Goal: Information Seeking & Learning: Learn about a topic

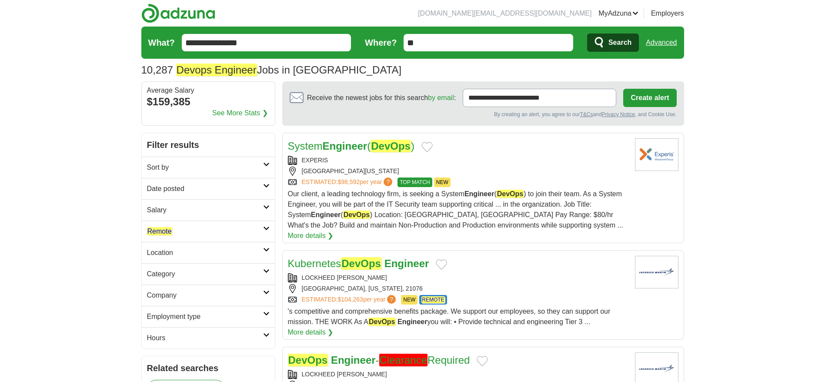
click at [187, 190] on h2 "Date posted" at bounding box center [205, 189] width 116 height 10
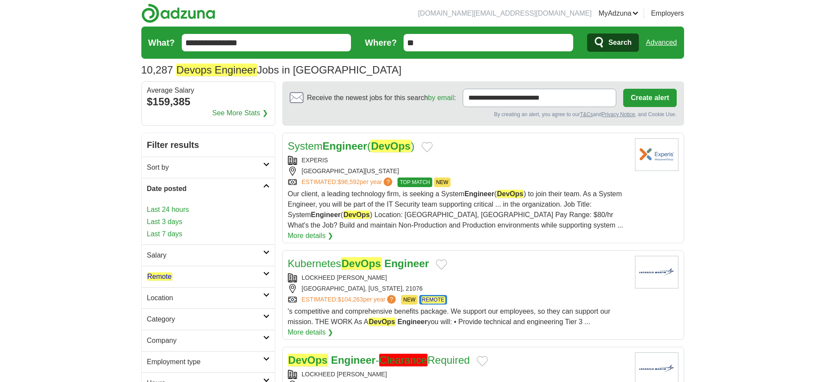
click at [174, 224] on link "Last 3 days" at bounding box center [208, 222] width 123 height 10
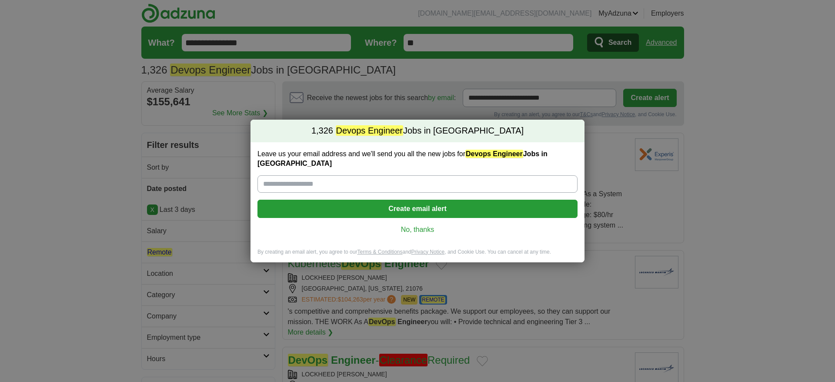
click at [418, 225] on link "No, thanks" at bounding box center [417, 230] width 306 height 10
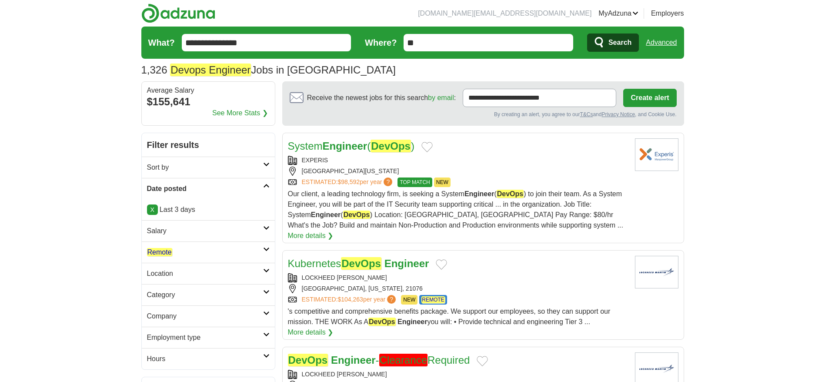
click at [190, 246] on link "Remote" at bounding box center [208, 251] width 133 height 21
click at [169, 268] on div "Remote jobs" at bounding box center [208, 273] width 133 height 21
click at [168, 273] on em "Remote" at bounding box center [159, 273] width 25 height 8
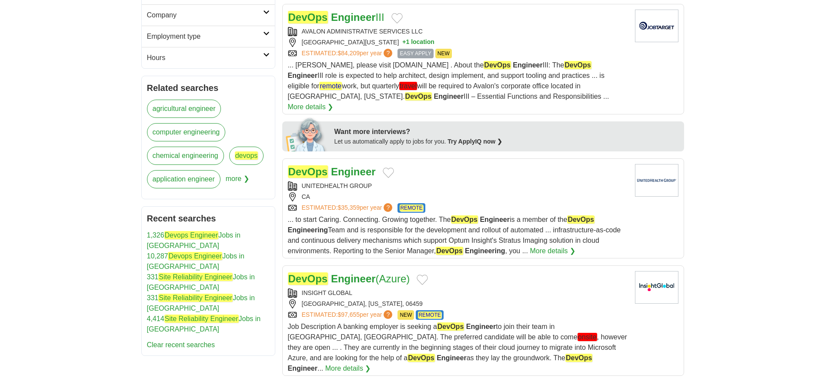
scroll to position [326, 0]
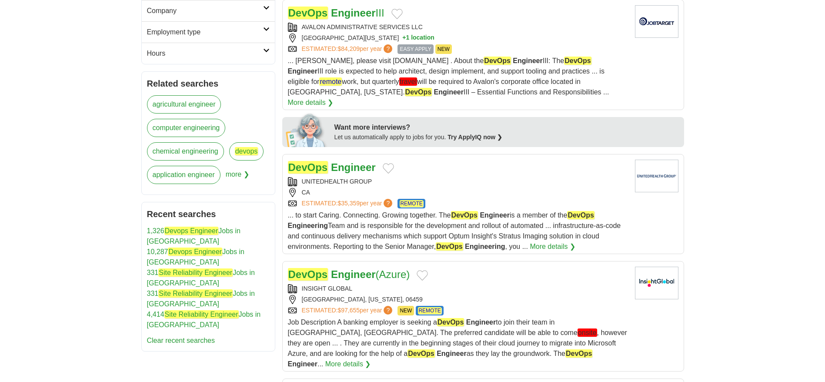
drag, startPoint x: 353, startPoint y: 157, endPoint x: 66, endPoint y: 213, distance: 292.7
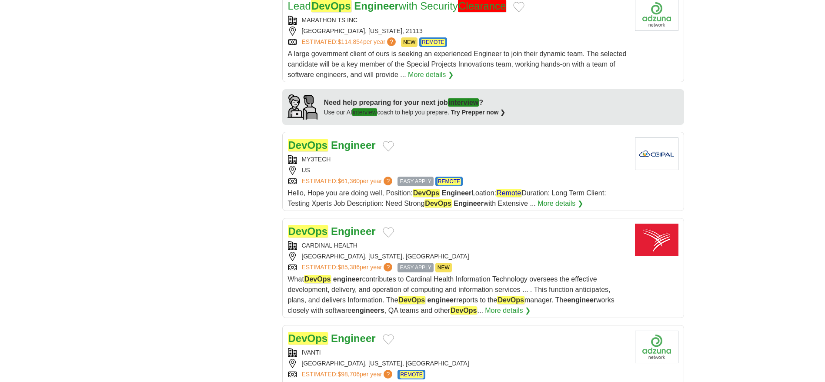
scroll to position [718, 0]
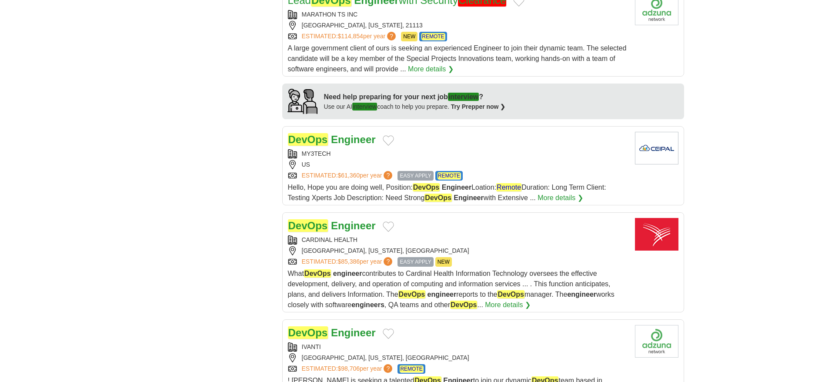
drag, startPoint x: 338, startPoint y: 204, endPoint x: 121, endPoint y: 204, distance: 217.0
click at [121, 204] on body "isaacchandler.dev@gmail.com MyAdzuna Alerts Favorites Resumes ApplyIQ Preferenc…" at bounding box center [412, 292] width 825 height 2020
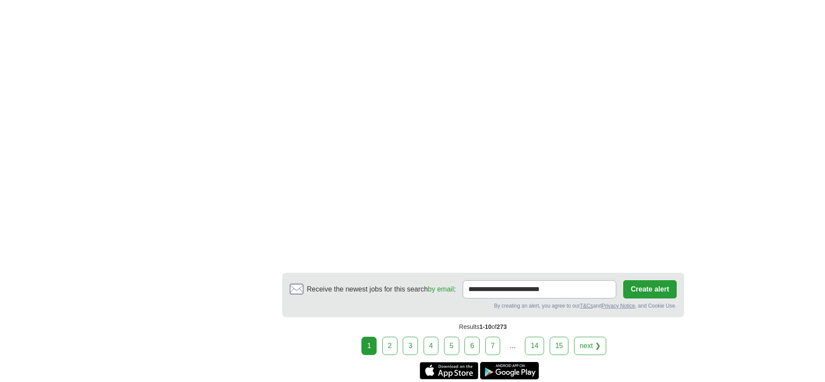
scroll to position [1500, 0]
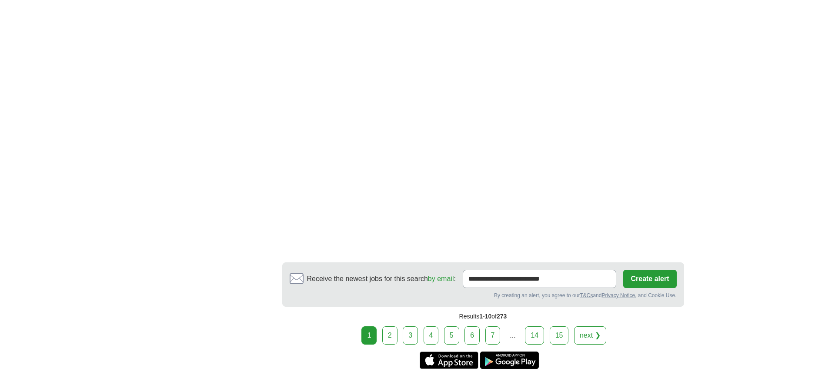
click at [387, 326] on link "2" at bounding box center [389, 335] width 15 height 18
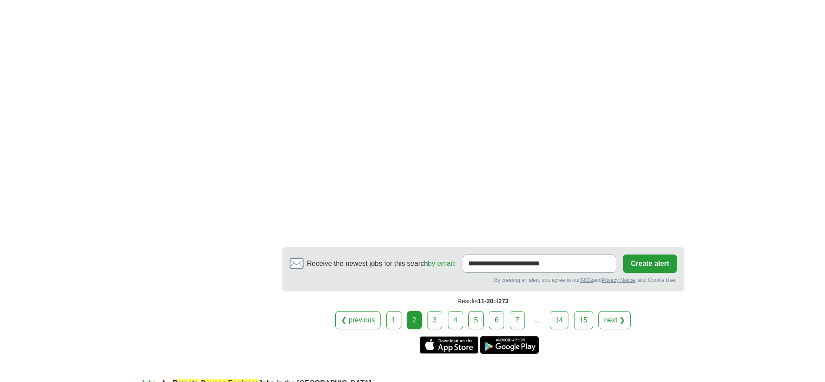
scroll to position [1469, 0]
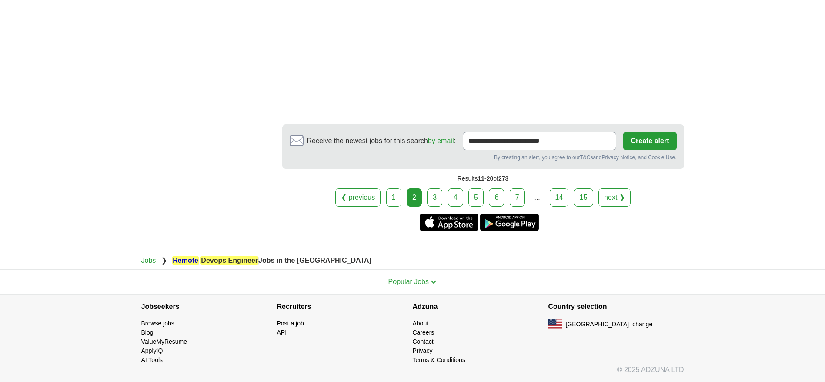
click at [434, 198] on link "3" at bounding box center [434, 197] width 15 height 18
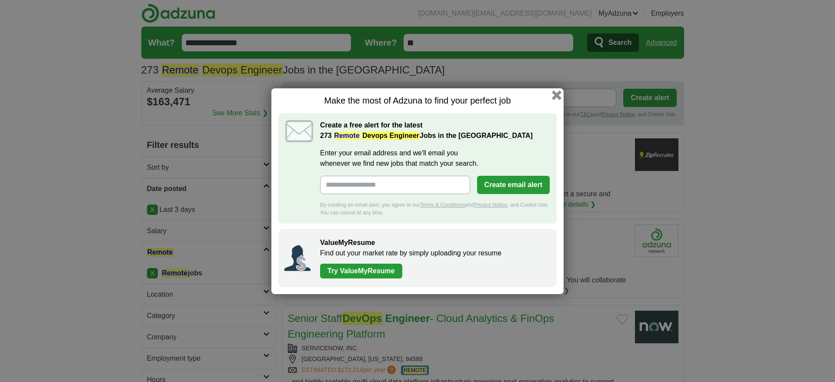
click at [553, 97] on button "button" at bounding box center [557, 95] width 10 height 10
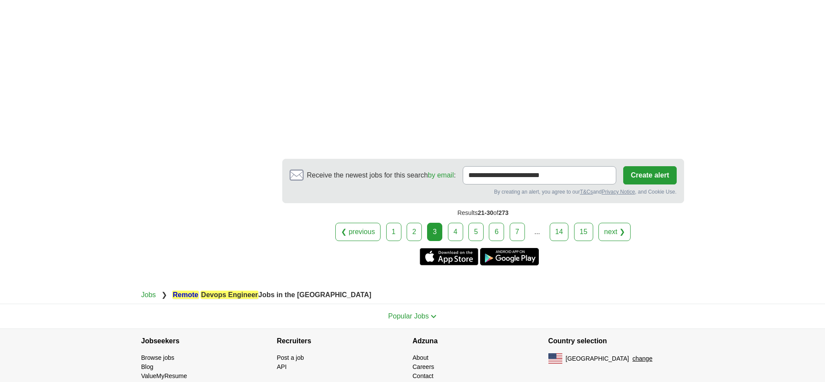
scroll to position [1268, 0]
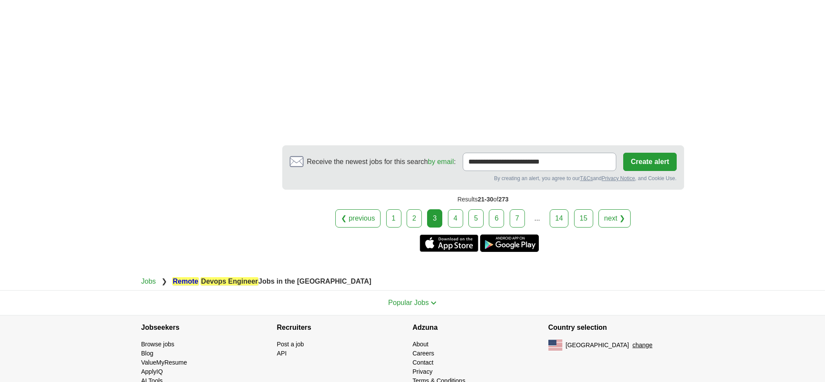
click at [454, 209] on link "4" at bounding box center [455, 218] width 15 height 18
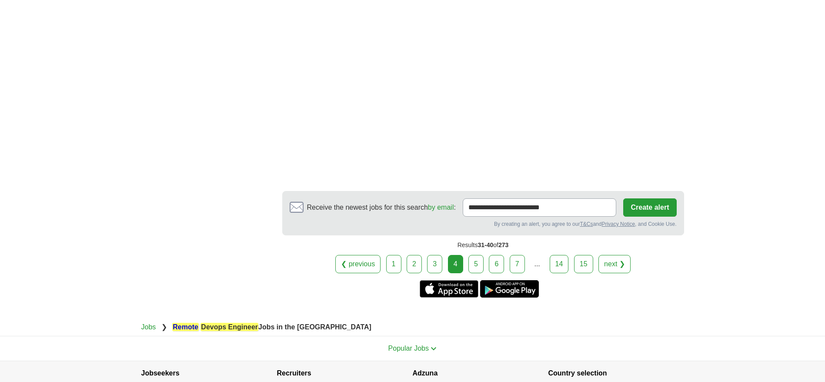
scroll to position [1510, 0]
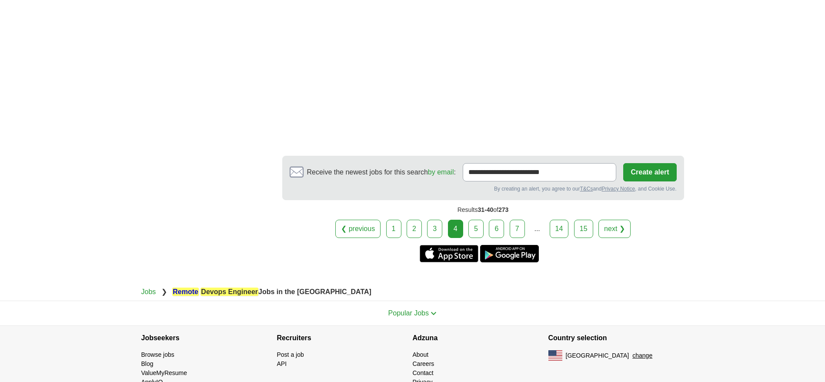
click at [470, 220] on link "5" at bounding box center [475, 229] width 15 height 18
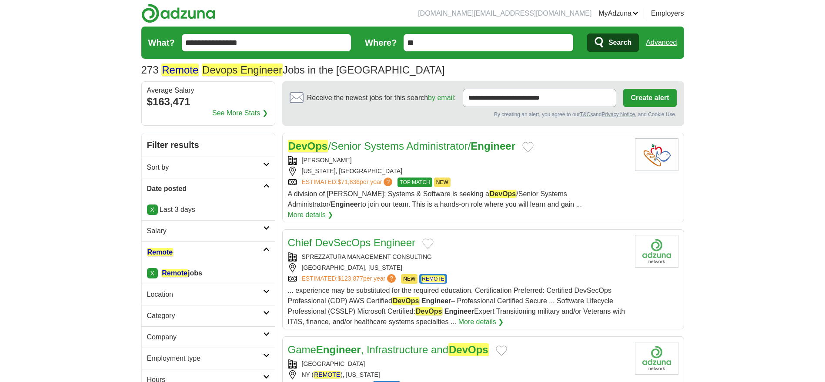
drag, startPoint x: 215, startPoint y: 44, endPoint x: 155, endPoint y: 47, distance: 60.1
click at [155, 47] on form "**********" at bounding box center [412, 43] width 543 height 32
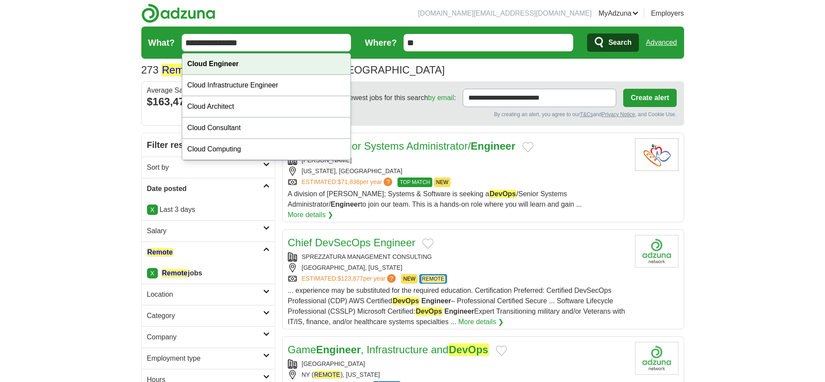
click at [227, 62] on strong "Cloud Engineer" at bounding box center [212, 63] width 51 height 7
type input "**********"
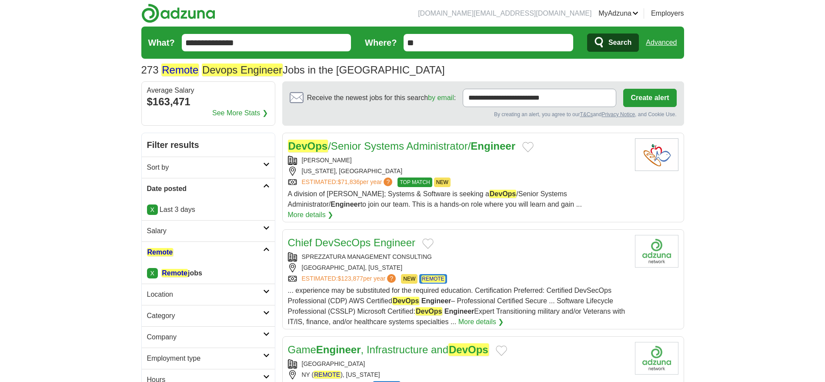
click at [624, 39] on span "Search" at bounding box center [619, 42] width 23 height 17
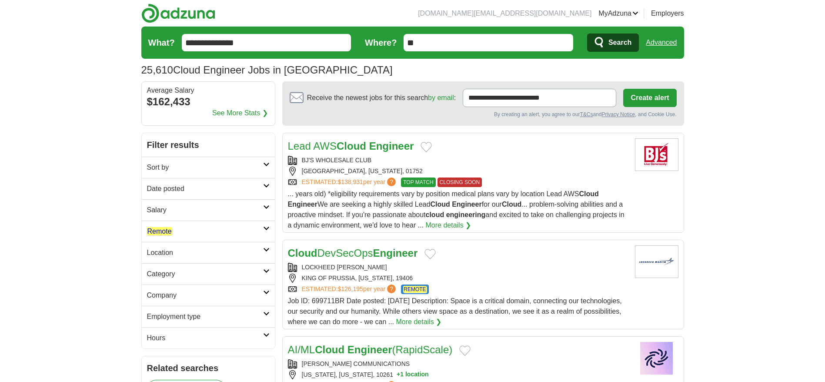
click at [190, 188] on h2 "Date posted" at bounding box center [205, 189] width 116 height 10
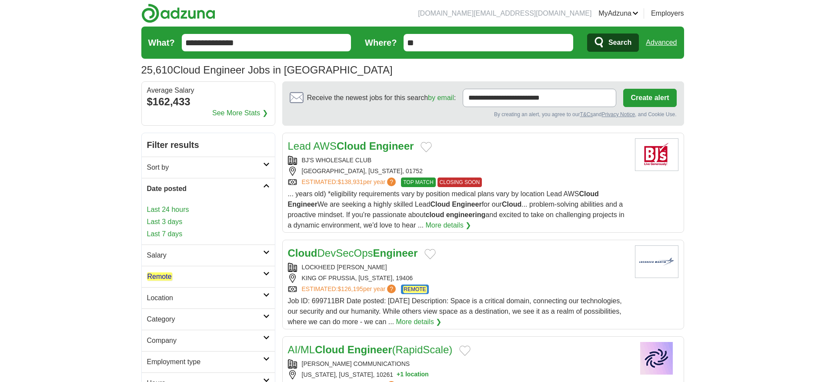
click at [164, 220] on link "Last 3 days" at bounding box center [208, 222] width 123 height 10
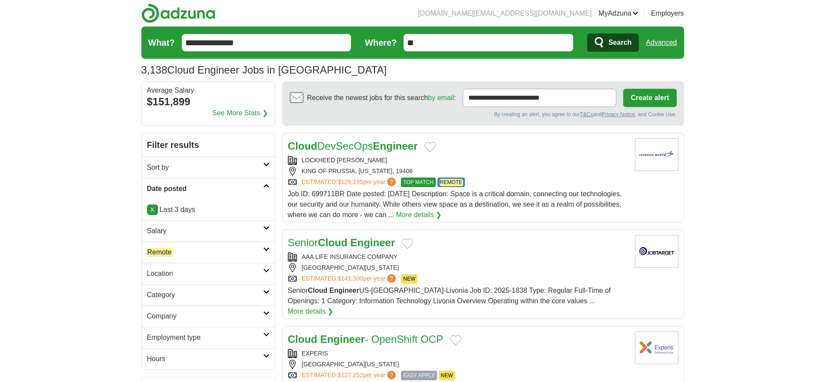
click at [183, 249] on h2 "Remote" at bounding box center [205, 252] width 116 height 10
click at [170, 274] on em "Remote" at bounding box center [159, 273] width 25 height 8
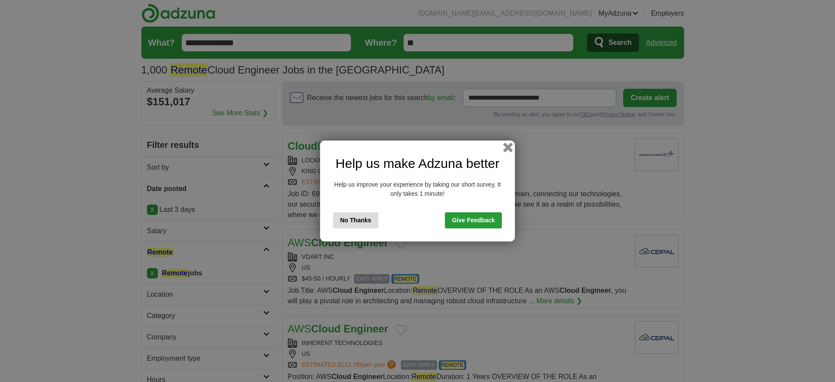
click at [507, 144] on button "button" at bounding box center [508, 148] width 10 height 10
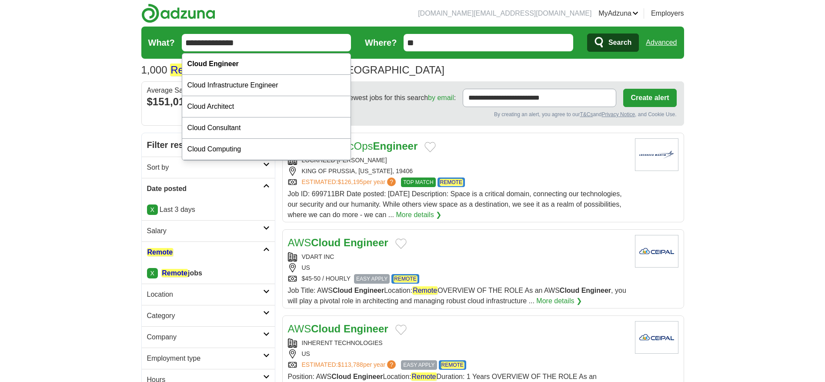
drag, startPoint x: 208, startPoint y: 42, endPoint x: 176, endPoint y: 47, distance: 32.7
click at [176, 47] on form "**********" at bounding box center [412, 43] width 543 height 32
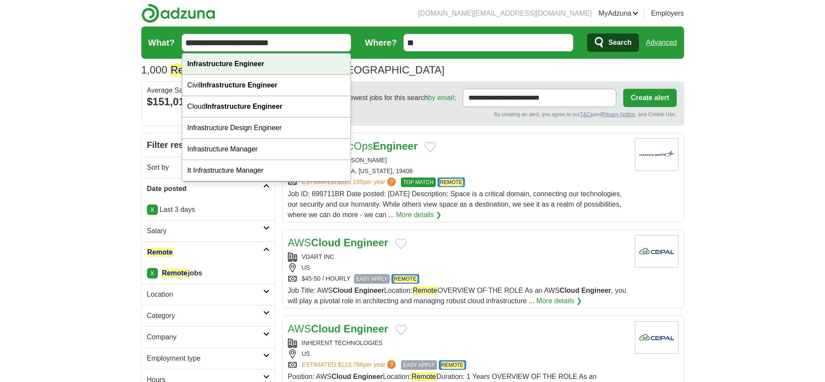
click at [253, 62] on strong "Infrastructure Engineer" at bounding box center [225, 63] width 77 height 7
type input "**********"
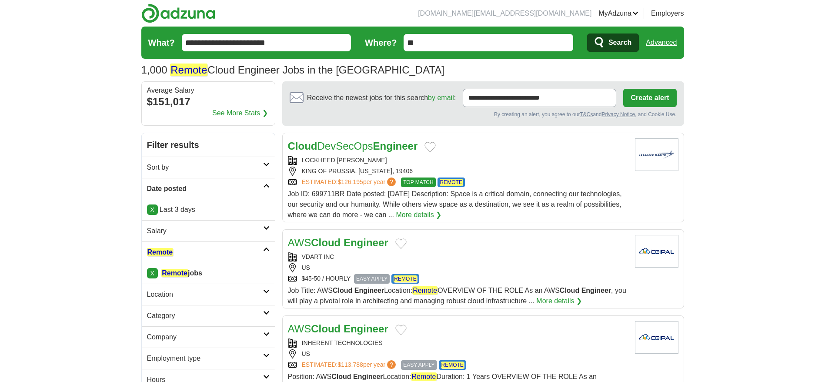
click at [598, 41] on icon "submit" at bounding box center [599, 43] width 10 height 12
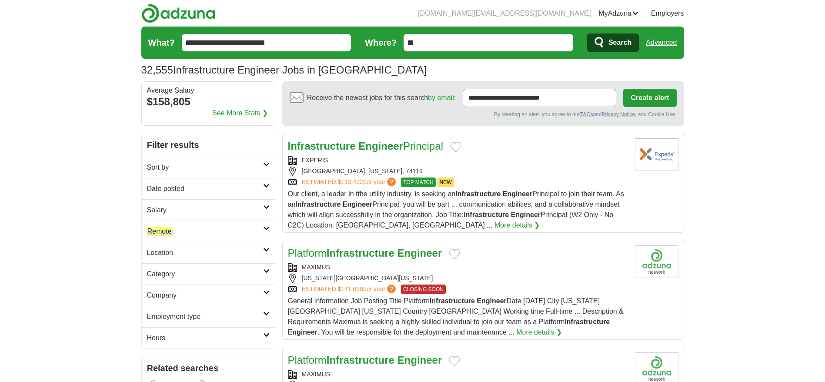
click at [187, 228] on h2 "Remote" at bounding box center [205, 231] width 116 height 10
click at [164, 254] on em "Remote" at bounding box center [159, 252] width 25 height 8
click at [188, 186] on h2 "Date posted" at bounding box center [205, 189] width 116 height 10
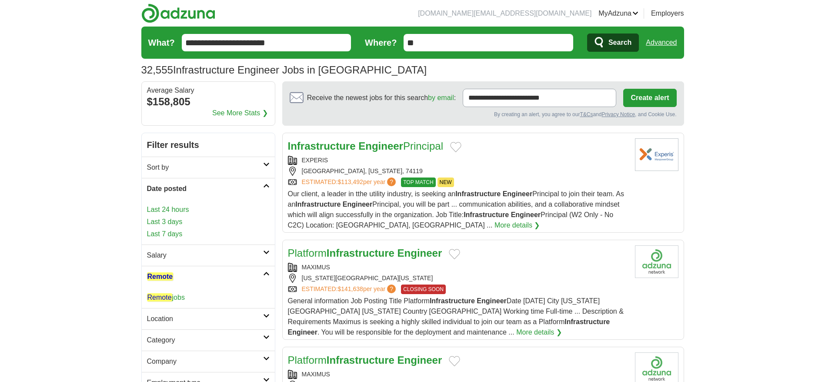
click at [171, 220] on link "Last 3 days" at bounding box center [208, 222] width 123 height 10
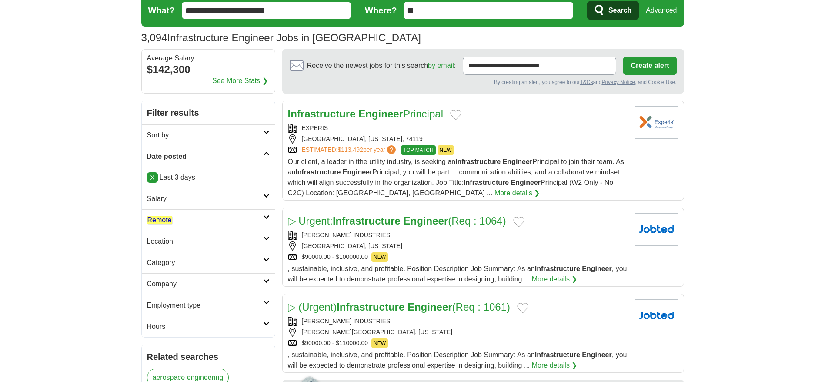
scroll to position [31, 0]
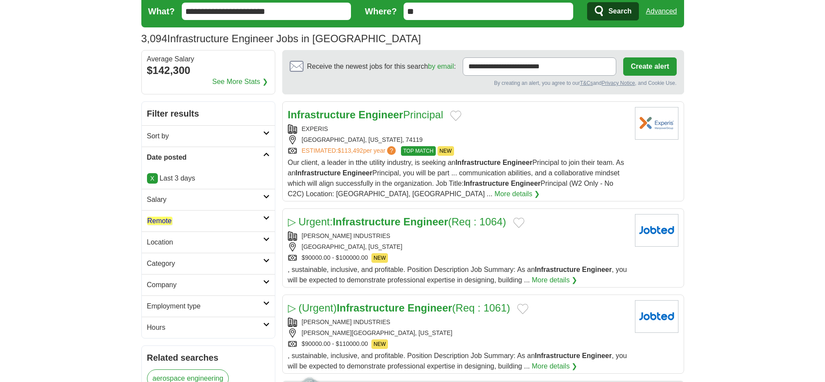
click at [169, 222] on em "Remote" at bounding box center [159, 221] width 25 height 8
click at [174, 243] on link "Remote jobs" at bounding box center [166, 241] width 38 height 8
click at [202, 243] on div "Remote jobs" at bounding box center [208, 241] width 133 height 21
click at [174, 216] on h2 "Remote" at bounding box center [205, 221] width 116 height 10
click at [169, 243] on em "Remote" at bounding box center [159, 241] width 25 height 8
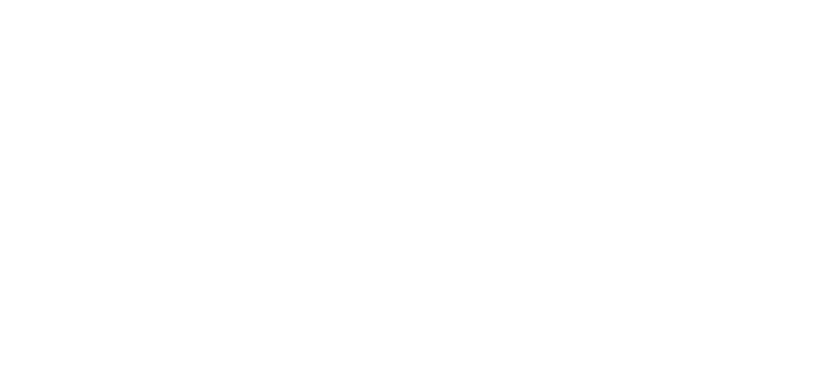
scroll to position [1435, 0]
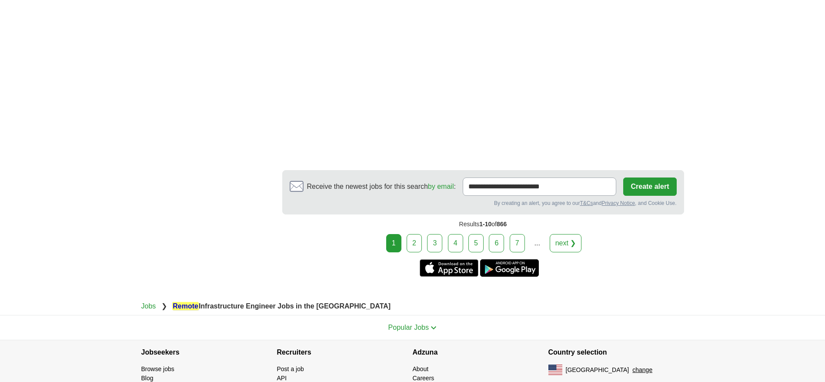
click at [406, 240] on div "1 2 3 4 5 6 7 ... next ❯" at bounding box center [483, 243] width 402 height 18
click at [410, 241] on link "2" at bounding box center [414, 243] width 15 height 18
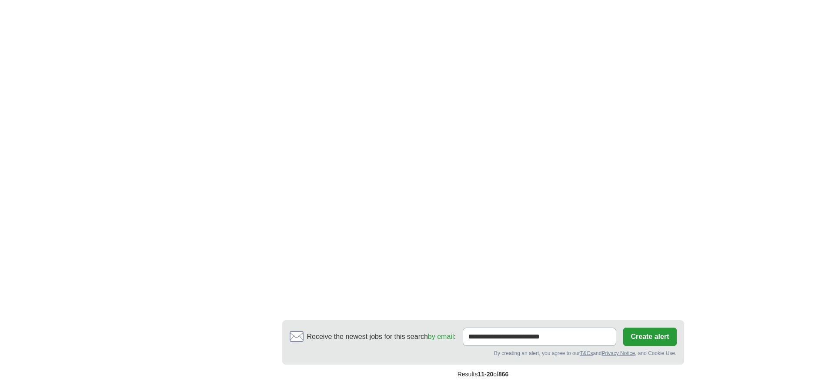
scroll to position [1490, 0]
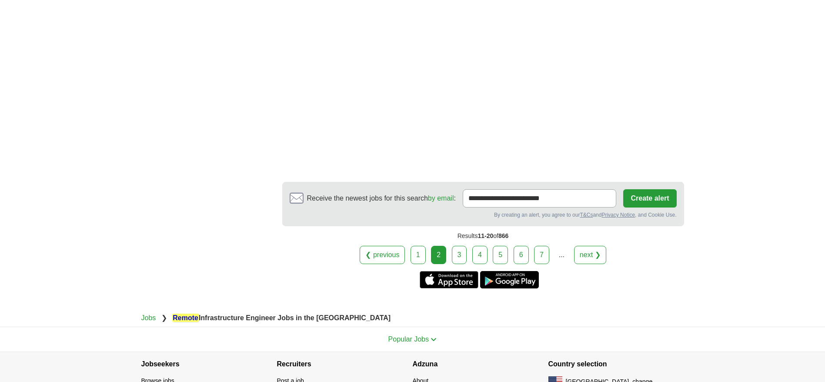
click at [457, 246] on link "3" at bounding box center [459, 255] width 15 height 18
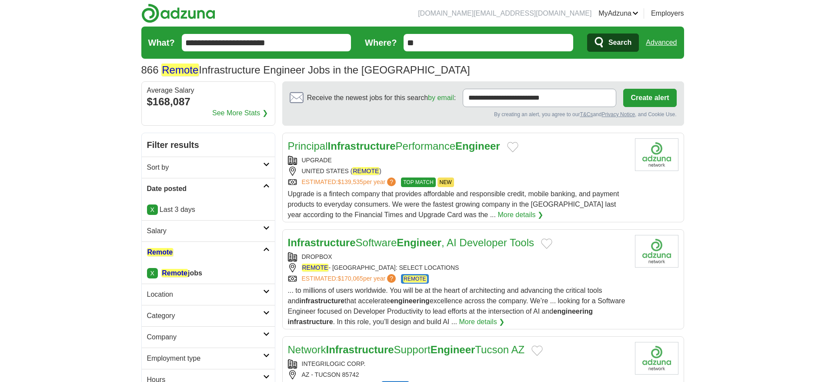
click at [245, 37] on input "**********" at bounding box center [267, 42] width 170 height 17
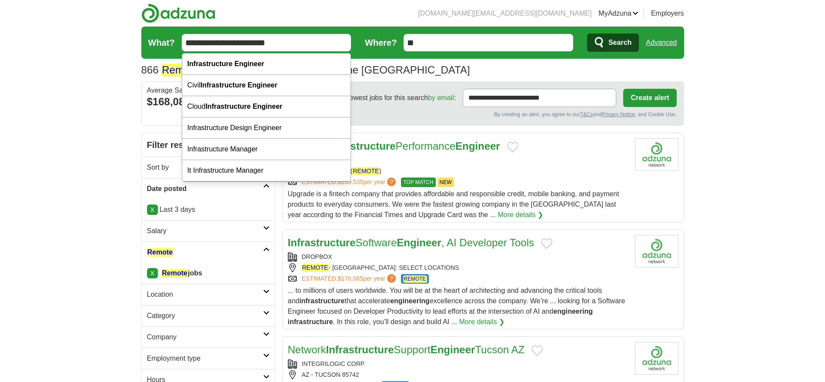
click at [245, 37] on input "**********" at bounding box center [267, 42] width 170 height 17
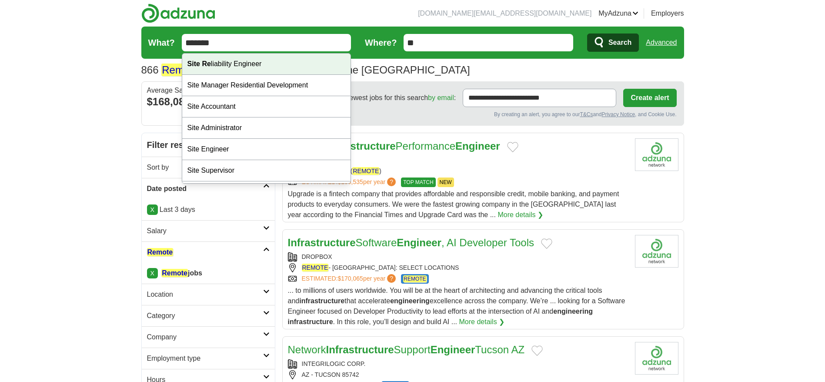
click at [243, 62] on div "Site Re liability Engineer" at bounding box center [266, 63] width 169 height 21
type input "**********"
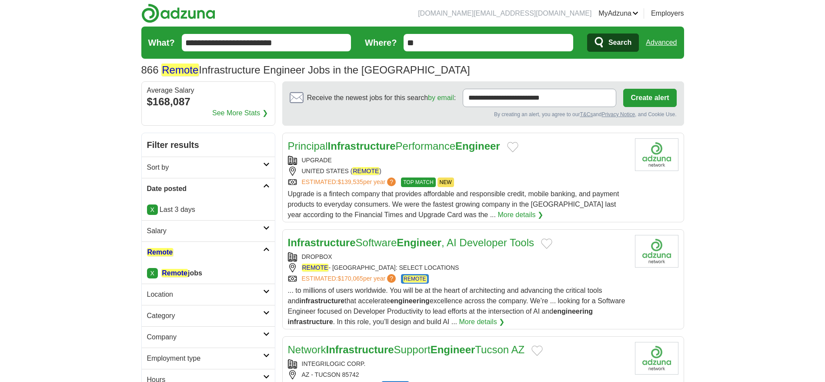
click at [625, 37] on span "Search" at bounding box center [619, 42] width 23 height 17
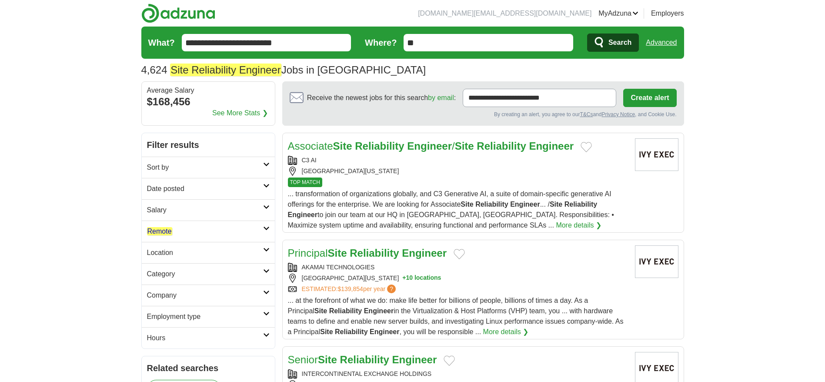
click at [176, 237] on link "Remote" at bounding box center [208, 230] width 133 height 21
click at [168, 253] on em "Remote" at bounding box center [159, 252] width 25 height 8
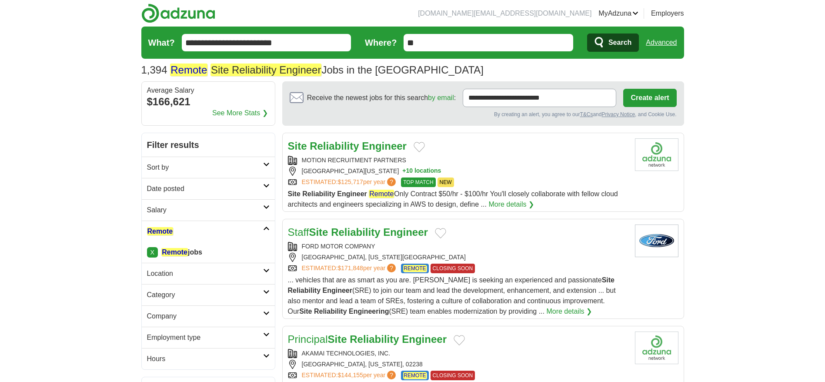
click at [182, 188] on h2 "Date posted" at bounding box center [205, 189] width 116 height 10
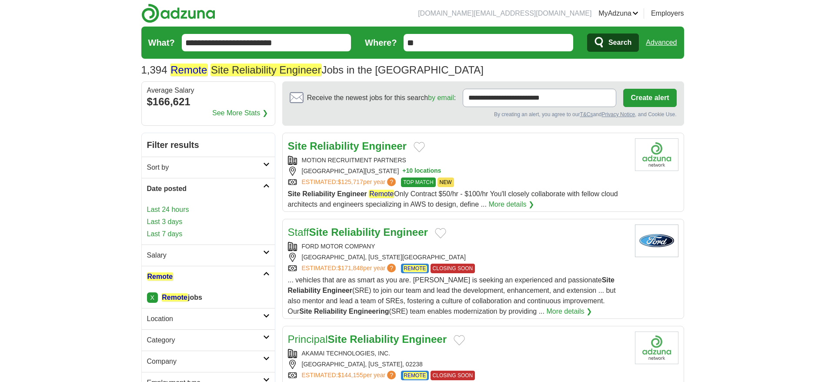
click at [166, 220] on link "Last 3 days" at bounding box center [208, 222] width 123 height 10
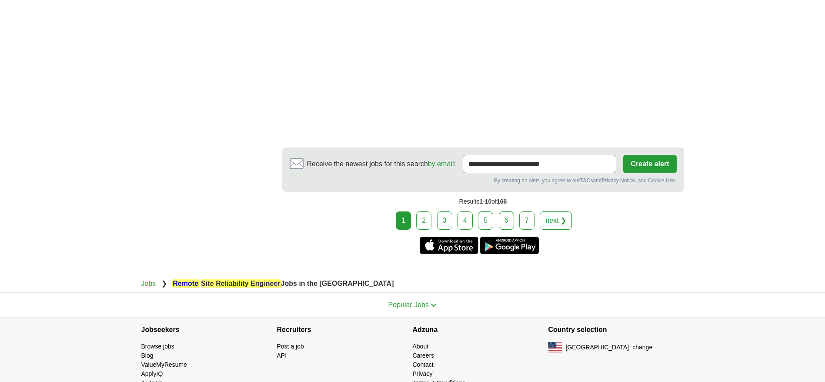
scroll to position [1510, 0]
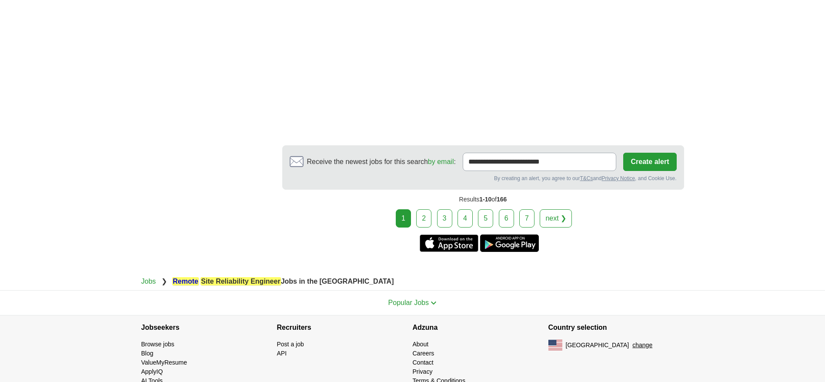
click at [426, 209] on link "2" at bounding box center [423, 218] width 15 height 18
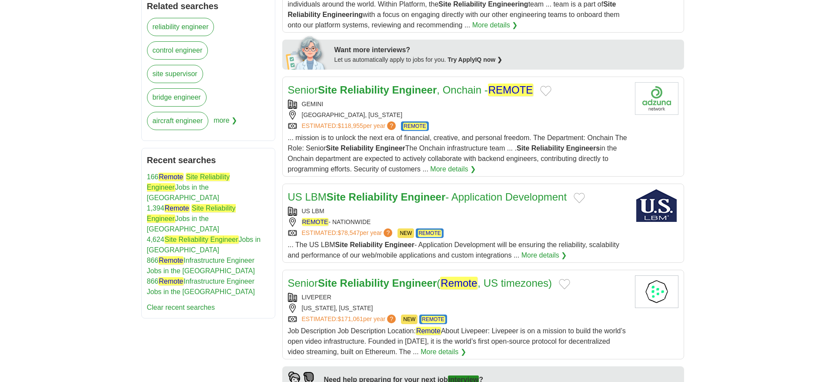
scroll to position [457, 0]
